Goal: Transaction & Acquisition: Purchase product/service

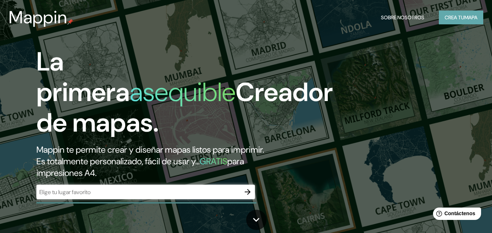
click at [452, 20] on font "Crea tu" at bounding box center [455, 17] width 20 height 7
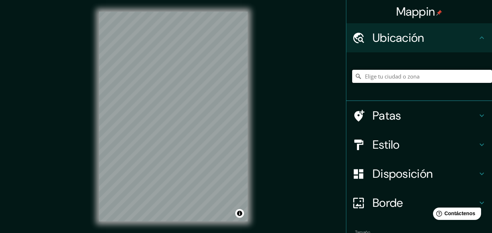
click at [382, 75] on input "Elige tu ciudad o zona" at bounding box center [422, 76] width 140 height 13
type input "[GEOGRAPHIC_DATA], [GEOGRAPHIC_DATA], [GEOGRAPHIC_DATA]"
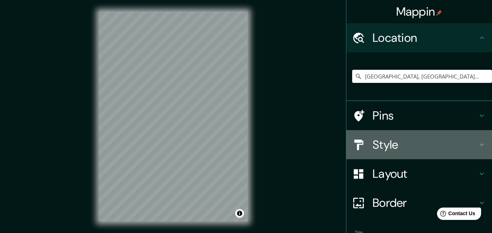
click at [384, 141] on h4 "Style" at bounding box center [424, 145] width 105 height 15
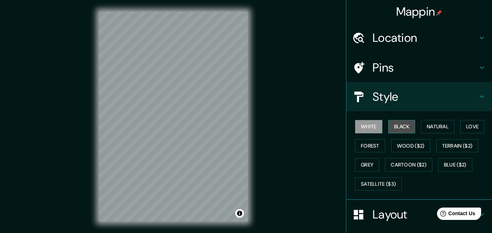
click at [392, 129] on button "Black" at bounding box center [401, 126] width 27 height 13
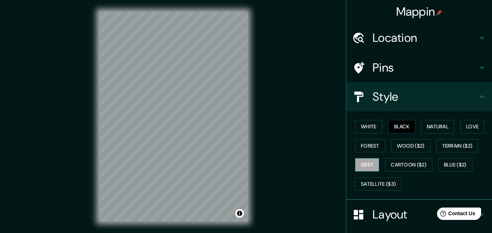
click at [371, 161] on button "Grey" at bounding box center [367, 164] width 24 height 13
click at [425, 129] on button "Natural" at bounding box center [437, 126] width 33 height 13
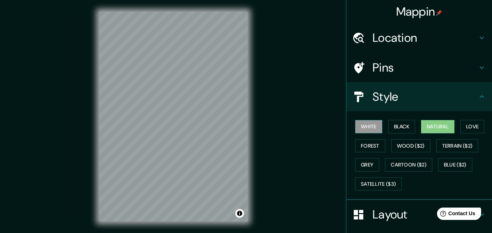
click at [369, 122] on button "White" at bounding box center [368, 126] width 27 height 13
click at [359, 139] on button "Forest" at bounding box center [370, 145] width 30 height 13
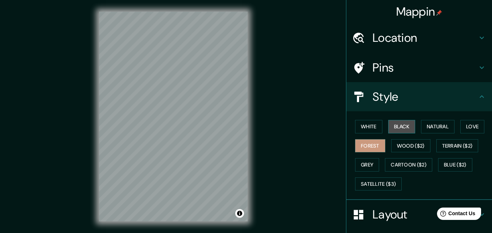
click at [397, 125] on button "Black" at bounding box center [401, 126] width 27 height 13
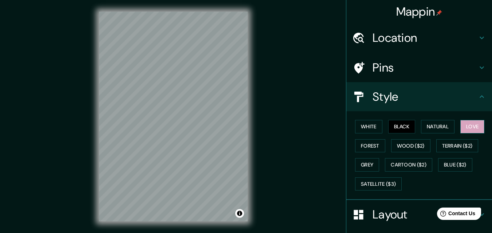
click at [460, 126] on button "Love" at bounding box center [472, 126] width 24 height 13
click at [357, 166] on button "Grey" at bounding box center [367, 164] width 24 height 13
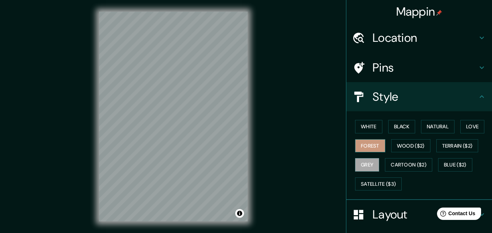
click at [366, 147] on button "Forest" at bounding box center [370, 145] width 30 height 13
click at [366, 126] on button "White" at bounding box center [368, 126] width 27 height 13
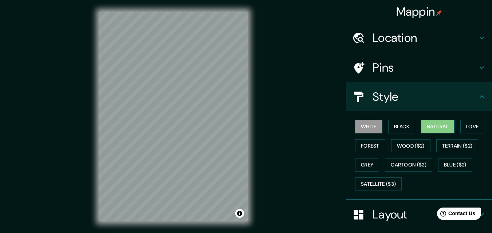
click at [421, 127] on button "Natural" at bounding box center [437, 126] width 33 height 13
click at [389, 126] on button "Black" at bounding box center [401, 126] width 27 height 13
click at [368, 126] on button "White" at bounding box center [368, 126] width 27 height 13
click at [381, 98] on h4 "Style" at bounding box center [424, 97] width 105 height 15
click at [481, 96] on div "Style" at bounding box center [419, 96] width 146 height 29
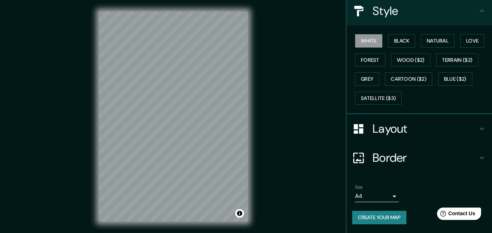
click at [388, 133] on h4 "Layout" at bounding box center [424, 129] width 105 height 15
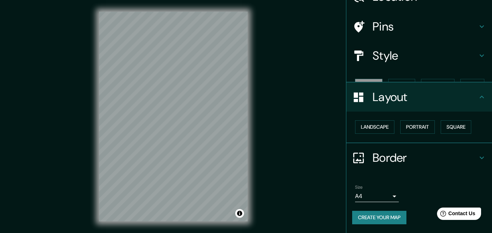
scroll to position [28, 0]
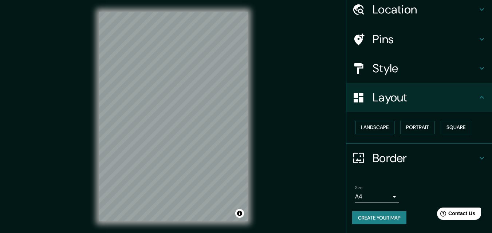
click at [369, 131] on button "Landscape" at bounding box center [374, 127] width 39 height 13
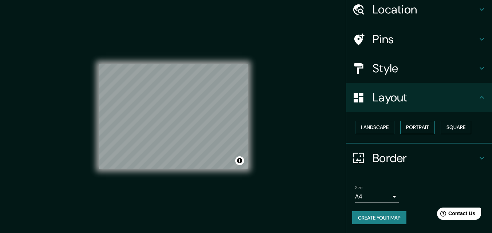
click at [406, 127] on button "Portrait" at bounding box center [417, 127] width 35 height 13
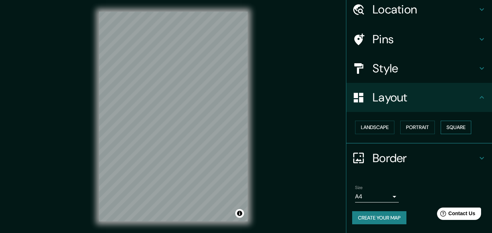
click at [453, 127] on button "Square" at bounding box center [456, 127] width 31 height 13
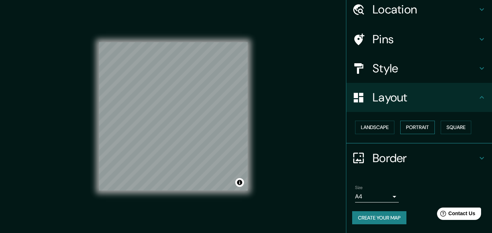
click at [401, 129] on button "Portrait" at bounding box center [417, 127] width 35 height 13
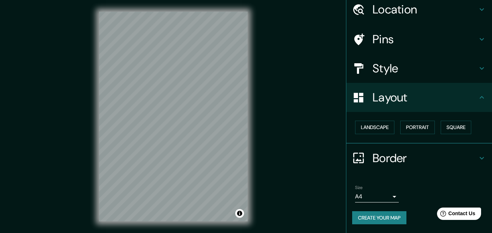
click at [398, 154] on h4 "Border" at bounding box center [424, 158] width 105 height 15
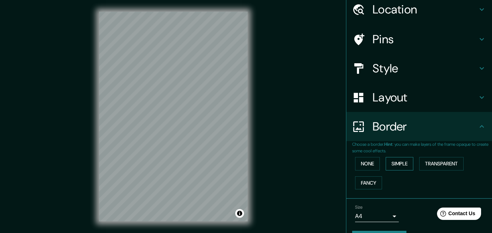
click at [400, 164] on button "Simple" at bounding box center [400, 163] width 28 height 13
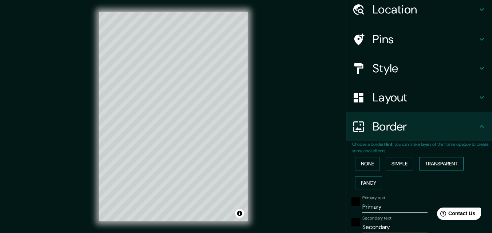
click at [436, 166] on button "Transparent" at bounding box center [441, 163] width 44 height 13
click at [355, 185] on button "Fancy" at bounding box center [368, 183] width 27 height 13
click at [359, 167] on button "None" at bounding box center [367, 163] width 25 height 13
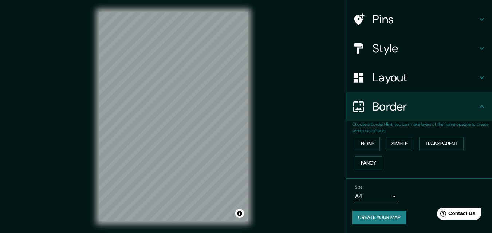
scroll to position [0, 0]
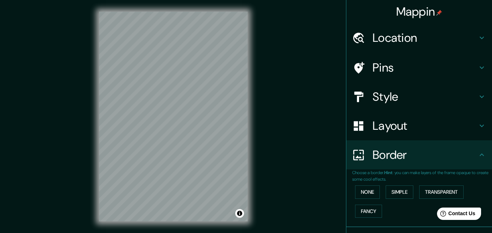
click at [398, 126] on h4 "Layout" at bounding box center [424, 126] width 105 height 15
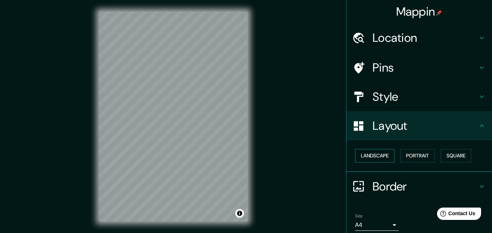
click at [369, 156] on button "Landscape" at bounding box center [374, 155] width 39 height 13
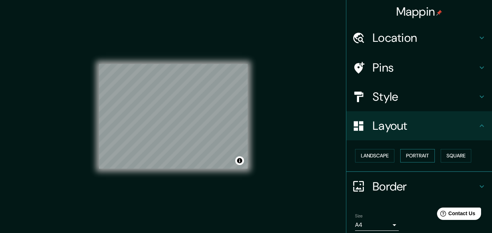
click at [407, 154] on button "Portrait" at bounding box center [417, 155] width 35 height 13
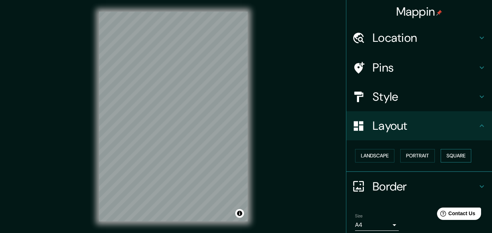
click at [459, 156] on button "Square" at bounding box center [456, 155] width 31 height 13
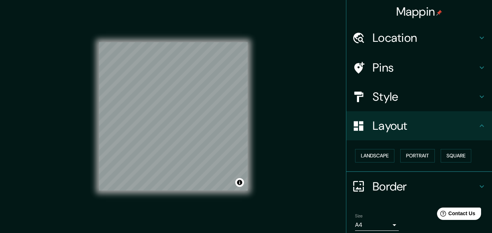
click at [386, 68] on h4 "Pins" at bounding box center [424, 67] width 105 height 15
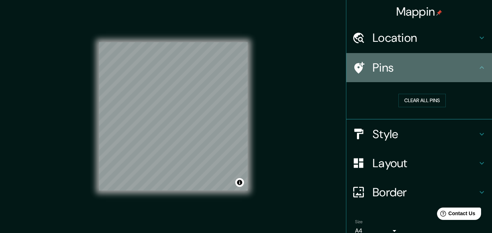
click at [386, 67] on h4 "Pins" at bounding box center [424, 67] width 105 height 15
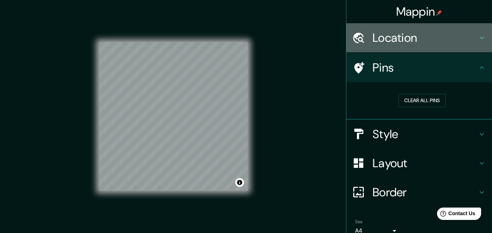
click at [391, 43] on h4 "Location" at bounding box center [424, 38] width 105 height 15
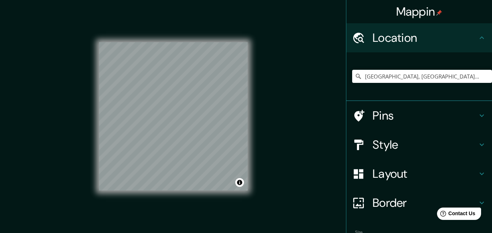
click at [391, 171] on h4 "Layout" at bounding box center [424, 174] width 105 height 15
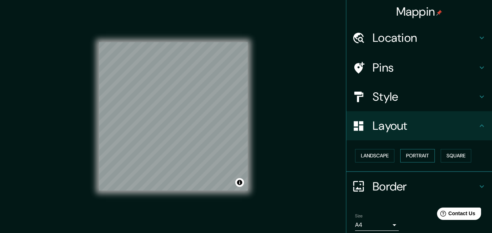
click at [406, 152] on button "Portrait" at bounding box center [417, 155] width 35 height 13
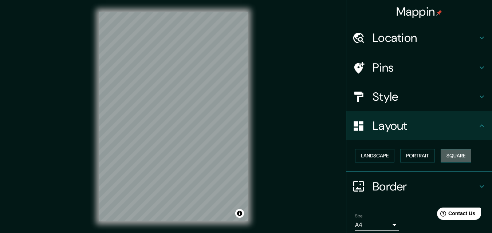
click at [446, 153] on button "Square" at bounding box center [456, 155] width 31 height 13
